Goal: Task Accomplishment & Management: Manage account settings

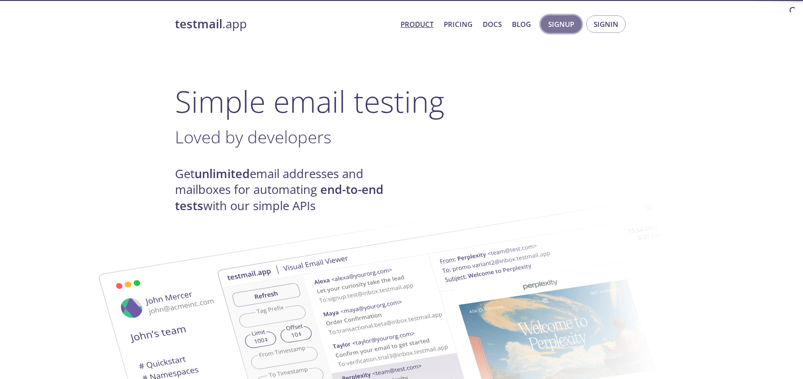
click at [576, 26] on button "Signup" at bounding box center [561, 24] width 41 height 18
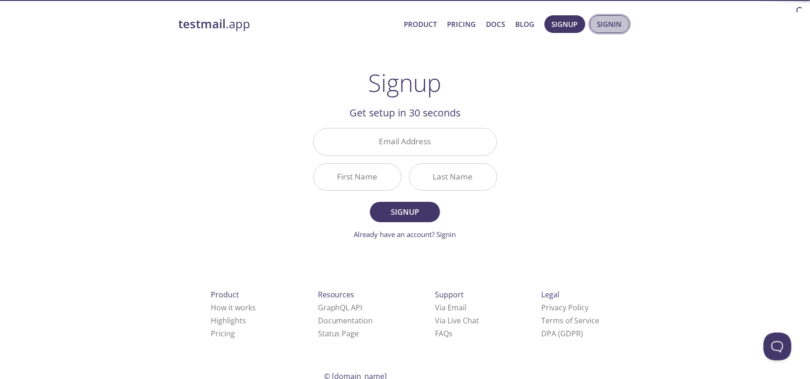
click at [616, 24] on span "Signin" at bounding box center [610, 24] width 25 height 12
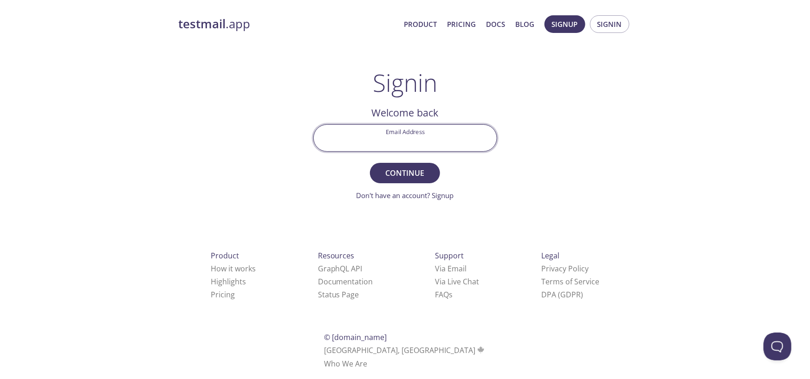
click at [415, 147] on input "Email Address" at bounding box center [405, 138] width 183 height 26
type input "[EMAIL_ADDRESS][DOMAIN_NAME]"
click at [370, 163] on button "Continue" at bounding box center [405, 173] width 70 height 20
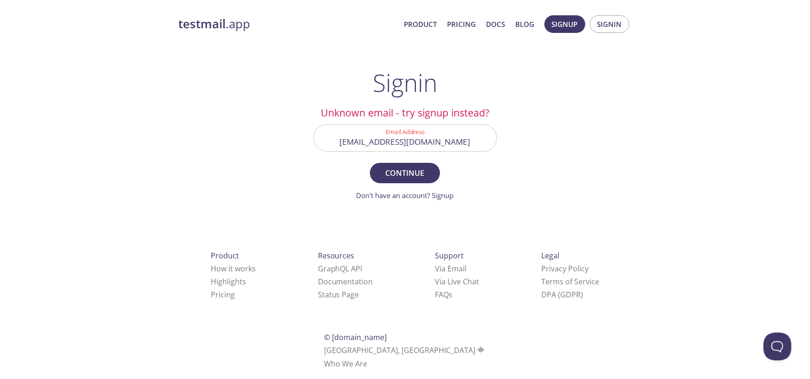
click at [436, 202] on div "testmail .app Product Pricing Docs Blog Signup Signin Signin Unknown email - tr…" at bounding box center [405, 202] width 475 height 387
click at [452, 192] on link "Don't have an account? Signup" at bounding box center [405, 195] width 97 height 9
